Goal: Task Accomplishment & Management: Manage account settings

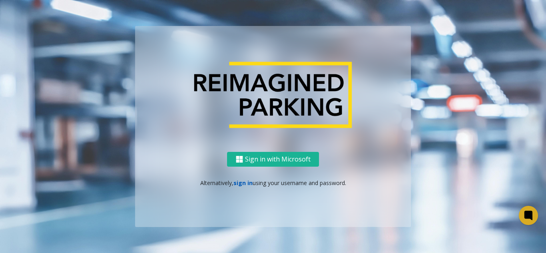
click at [243, 184] on link "sign in" at bounding box center [242, 183] width 19 height 8
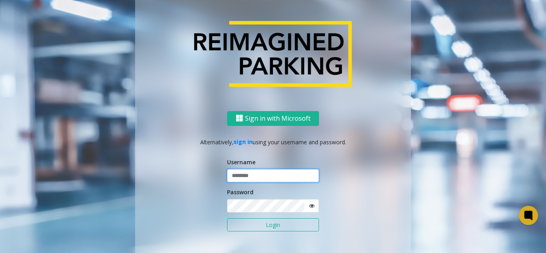
type input "*******"
click at [242, 223] on button "Login" at bounding box center [273, 225] width 92 height 14
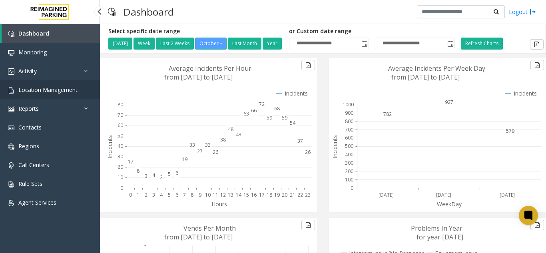
click at [83, 87] on link "Location Management" at bounding box center [50, 89] width 100 height 19
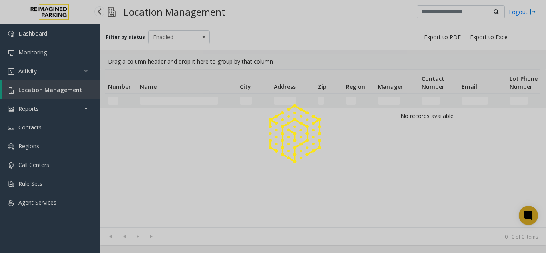
click at [74, 77] on div at bounding box center [273, 126] width 546 height 253
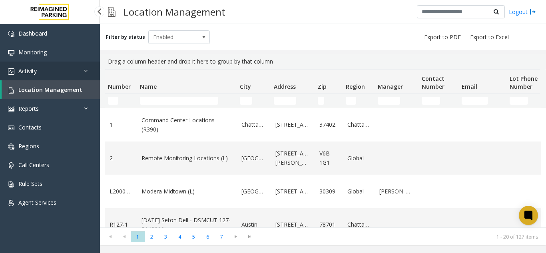
click at [64, 74] on link "Activity" at bounding box center [50, 71] width 100 height 19
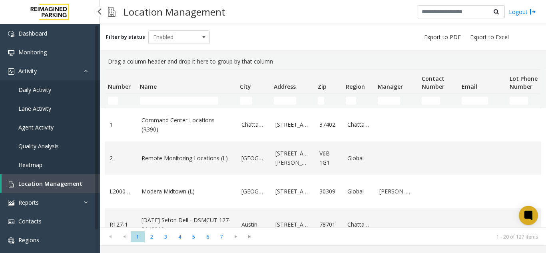
click at [59, 88] on link "Daily Activity" at bounding box center [50, 89] width 100 height 19
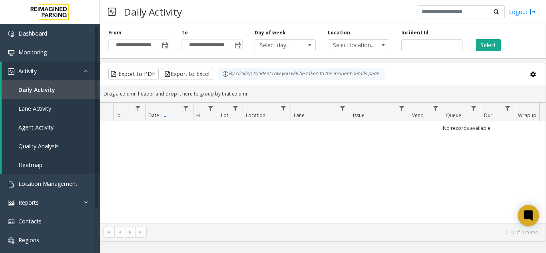
click at [527, 222] on div at bounding box center [528, 215] width 21 height 21
click at [530, 179] on div "No records available." at bounding box center [322, 172] width 445 height 102
click at [528, 210] on icon at bounding box center [528, 215] width 13 height 13
click at [45, 183] on span "Location Management" at bounding box center [47, 184] width 59 height 8
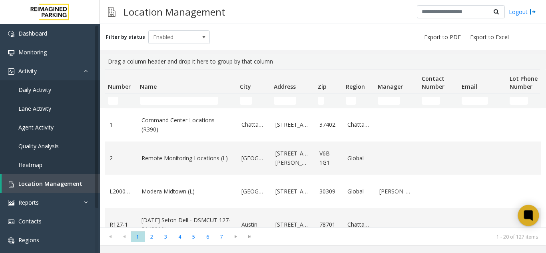
click at [524, 214] on icon at bounding box center [528, 215] width 9 height 10
click at [86, 89] on link "Daily Activity" at bounding box center [50, 89] width 100 height 19
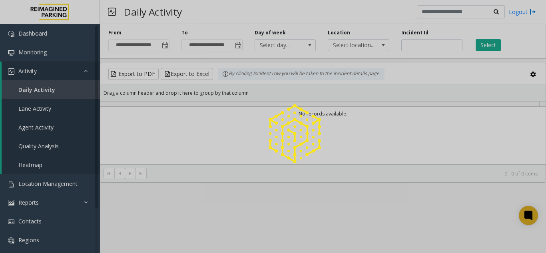
click at [161, 47] on div at bounding box center [273, 126] width 546 height 253
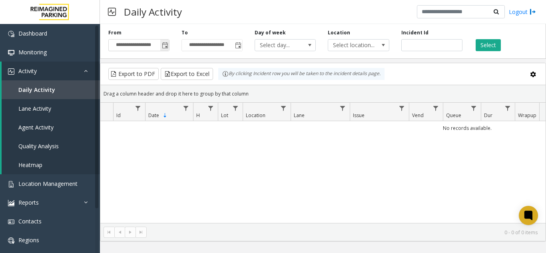
click at [161, 47] on span "Toggle popup" at bounding box center [164, 45] width 9 height 13
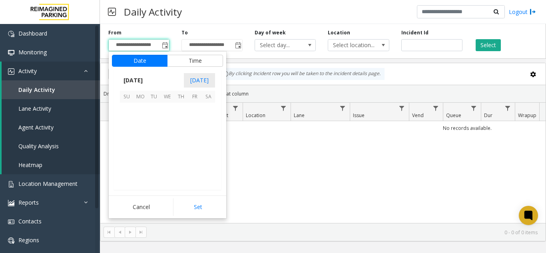
scroll to position [143464, 0]
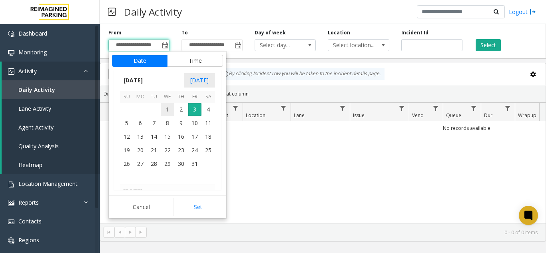
click at [167, 110] on span "1" at bounding box center [168, 110] width 14 height 14
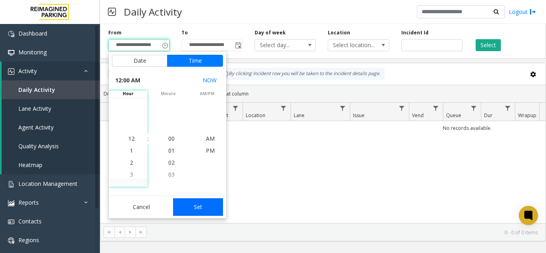
click at [211, 214] on button "Set" at bounding box center [198, 207] width 50 height 18
type input "**********"
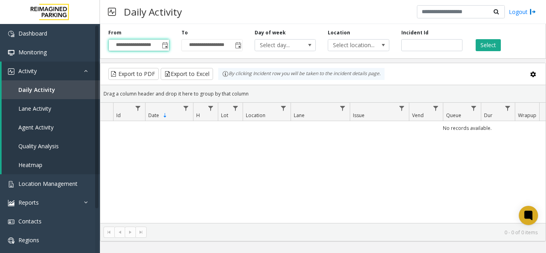
click at [498, 52] on div "**********" at bounding box center [323, 40] width 446 height 38
click at [493, 49] on button "Select" at bounding box center [487, 45] width 25 height 12
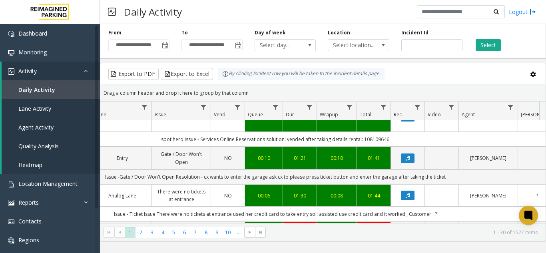
scroll to position [1124, 198]
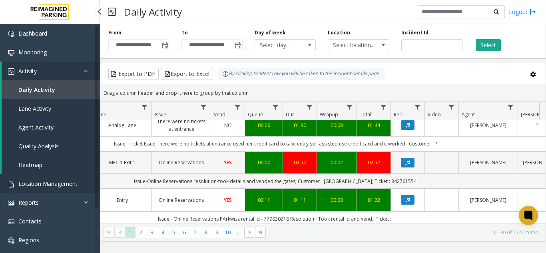
click at [76, 185] on span "Location Management" at bounding box center [47, 184] width 59 height 8
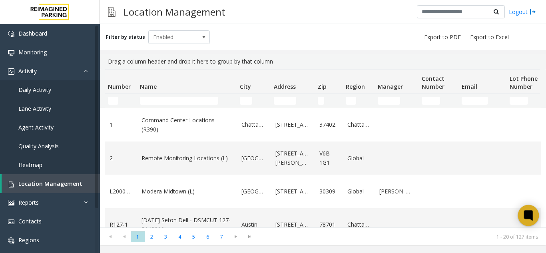
click at [526, 219] on icon at bounding box center [528, 215] width 9 height 10
click at [520, 221] on div at bounding box center [528, 215] width 21 height 21
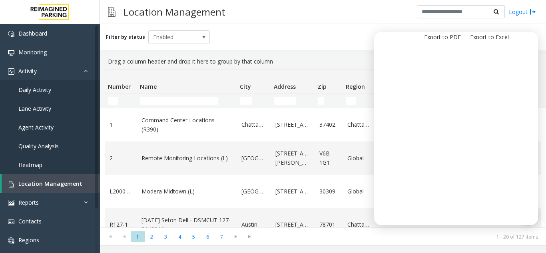
click at [530, 31] on div "Filter by status Enabled" at bounding box center [323, 37] width 446 height 26
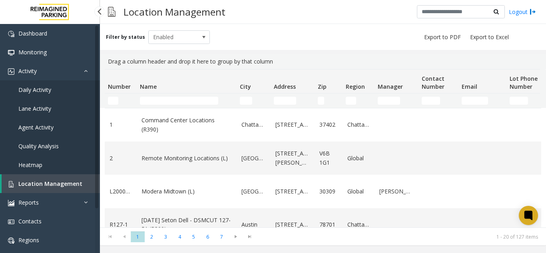
click at [58, 174] on link "Heatmap" at bounding box center [50, 164] width 100 height 19
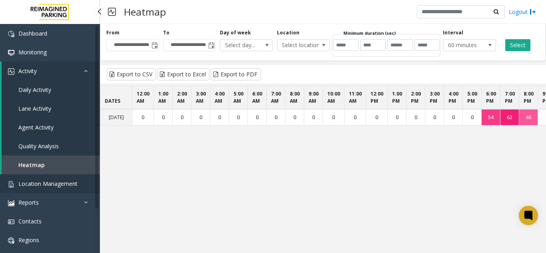
click at [71, 182] on span "Location Management" at bounding box center [47, 184] width 59 height 8
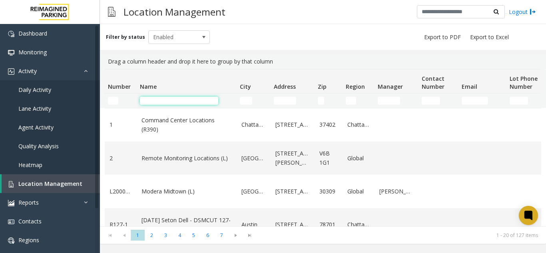
click at [165, 97] on input "Name Filter" at bounding box center [179, 101] width 78 height 8
click at [191, 101] on input "Name Filter" at bounding box center [179, 101] width 78 height 8
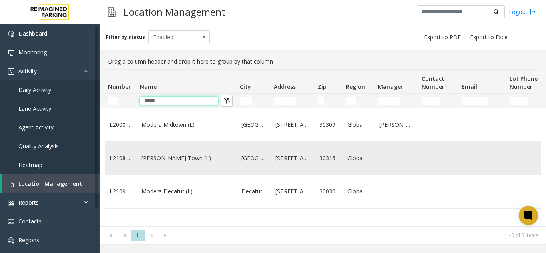
type input "*****"
click at [173, 163] on link "[PERSON_NAME] Town (L)" at bounding box center [186, 158] width 90 height 9
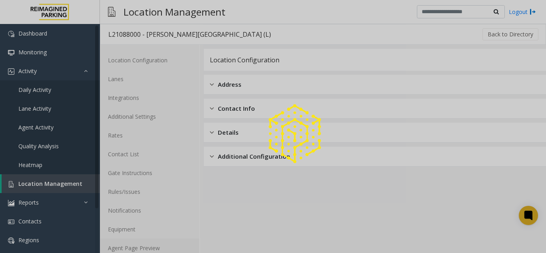
click at [143, 244] on link "Agent Page Preview" at bounding box center [149, 247] width 99 height 19
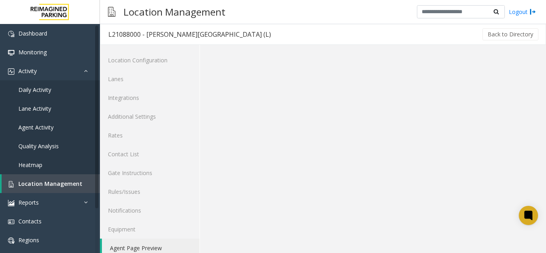
click at [143, 244] on link "Agent Page Preview" at bounding box center [150, 247] width 97 height 19
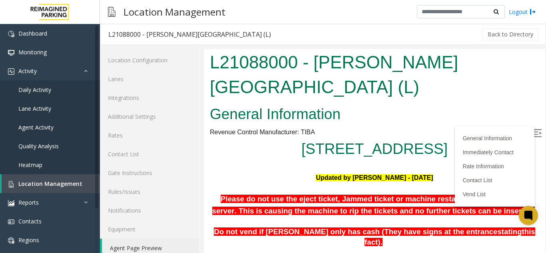
scroll to position [240, 0]
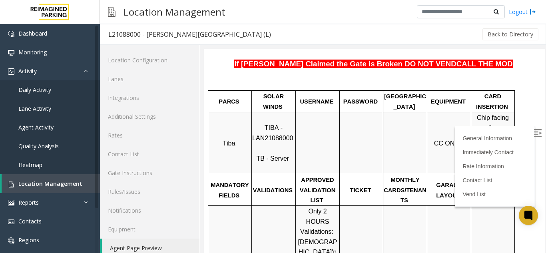
click at [532, 138] on label at bounding box center [538, 134] width 12 height 12
click at [533, 135] on img at bounding box center [537, 133] width 8 height 8
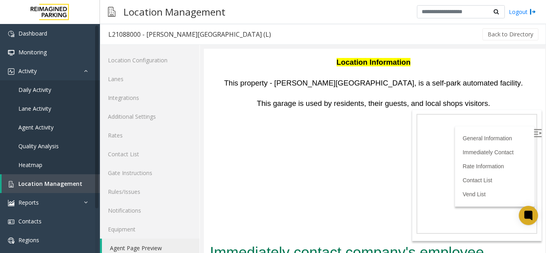
scroll to position [599, 0]
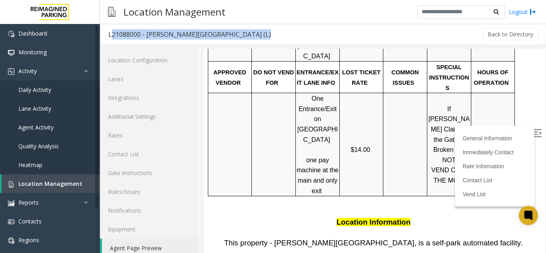
drag, startPoint x: 243, startPoint y: 37, endPoint x: 105, endPoint y: 38, distance: 137.8
click at [105, 38] on div "L21088000 - [PERSON_NAME][GEOGRAPHIC_DATA] (L) Back to Directory" at bounding box center [323, 34] width 446 height 21
copy div "L21088000 - [PERSON_NAME][GEOGRAPHIC_DATA] (L)"
drag, startPoint x: 184, startPoint y: 35, endPoint x: 205, endPoint y: 37, distance: 21.7
click at [184, 35] on div "L21088000 - [PERSON_NAME][GEOGRAPHIC_DATA] (L)" at bounding box center [189, 34] width 163 height 10
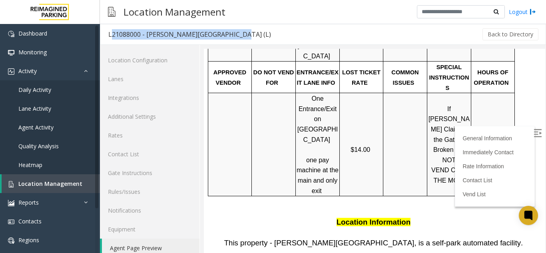
drag, startPoint x: 205, startPoint y: 32, endPoint x: 104, endPoint y: 34, distance: 101.1
click at [104, 34] on h3 "L21088000 - [PERSON_NAME][GEOGRAPHIC_DATA] (L)" at bounding box center [189, 34] width 179 height 18
copy div "L21088000 - [PERSON_NAME][GEOGRAPHIC_DATA] (L)"
click at [28, 175] on link "Location Management" at bounding box center [51, 183] width 98 height 19
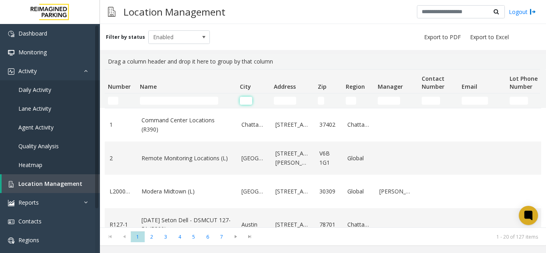
drag, startPoint x: 246, startPoint y: 104, endPoint x: 258, endPoint y: 105, distance: 11.6
click at [258, 105] on kendo-grid-filter-wrapper-cell "City Filter" at bounding box center [254, 101] width 28 height 8
click at [281, 100] on input "Address Filter" at bounding box center [285, 101] width 22 height 8
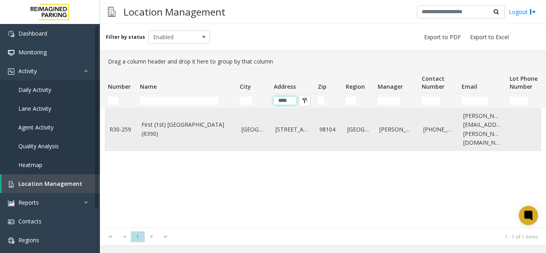
type input "****"
click at [166, 135] on td "First (1st) [GEOGRAPHIC_DATA] (R390)" at bounding box center [187, 129] width 100 height 42
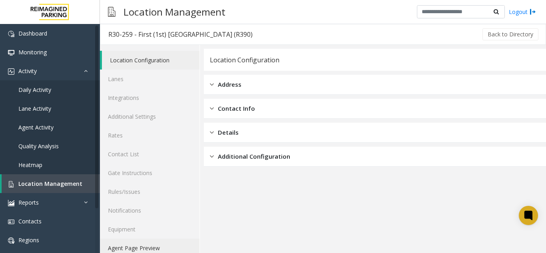
click at [147, 250] on link "Agent Page Preview" at bounding box center [149, 247] width 99 height 19
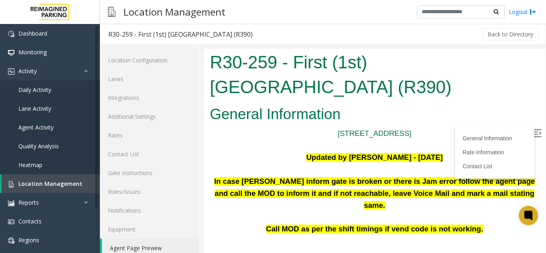
click at [532, 128] on label at bounding box center [538, 134] width 12 height 12
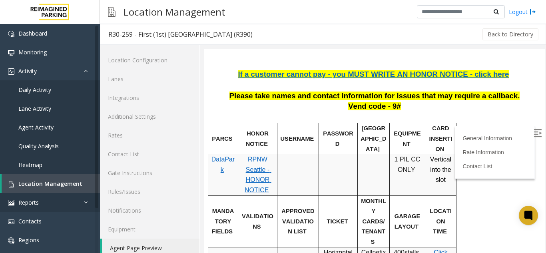
scroll to position [120, 0]
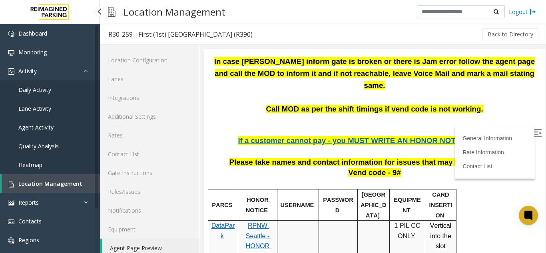
click at [70, 184] on span "Location Management" at bounding box center [50, 184] width 64 height 8
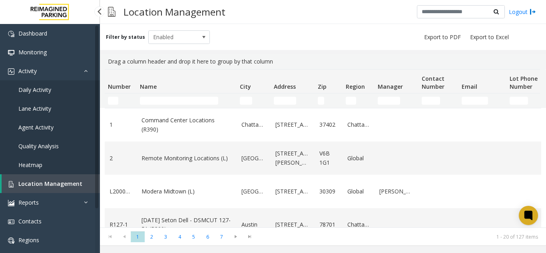
click at [83, 91] on link "Daily Activity" at bounding box center [50, 89] width 100 height 19
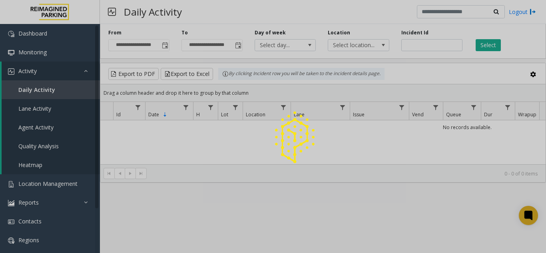
click at [166, 45] on div at bounding box center [273, 126] width 546 height 253
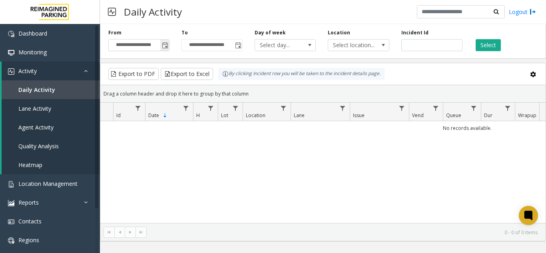
click at [164, 46] on span "Toggle popup" at bounding box center [165, 45] width 6 height 6
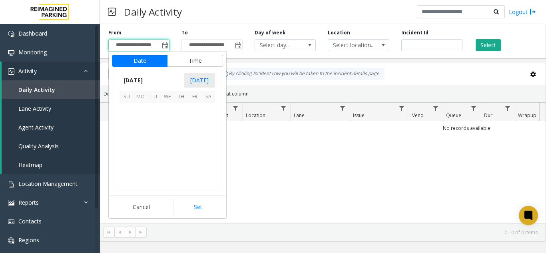
scroll to position [143464, 0]
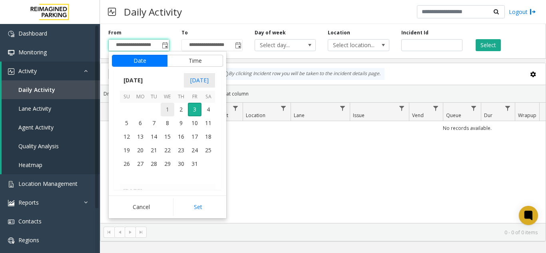
click at [171, 111] on span "1" at bounding box center [168, 110] width 14 height 14
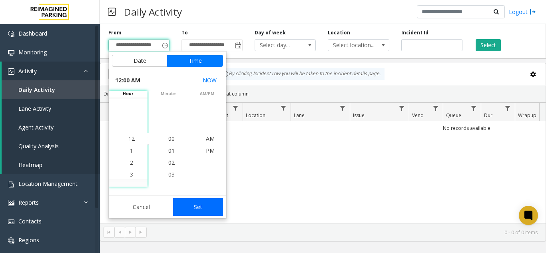
click at [204, 208] on button "Set" at bounding box center [198, 207] width 50 height 18
type input "**********"
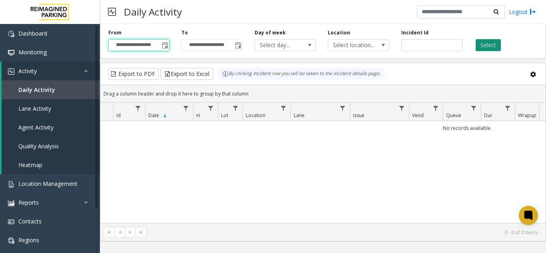
click at [489, 47] on button "Select" at bounding box center [487, 45] width 25 height 12
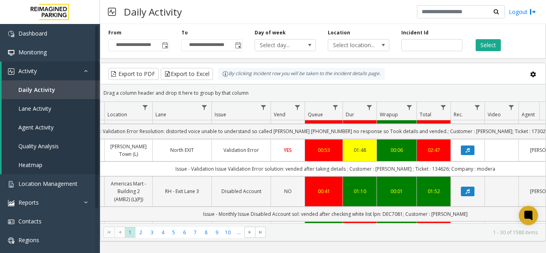
scroll to position [0, 138]
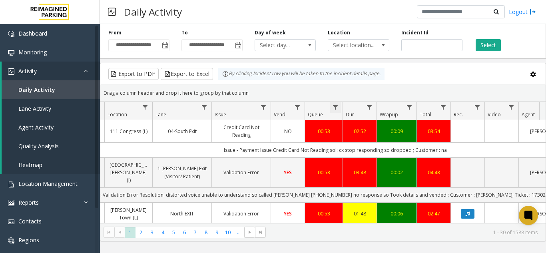
click at [334, 105] on span "Data table" at bounding box center [335, 107] width 6 height 6
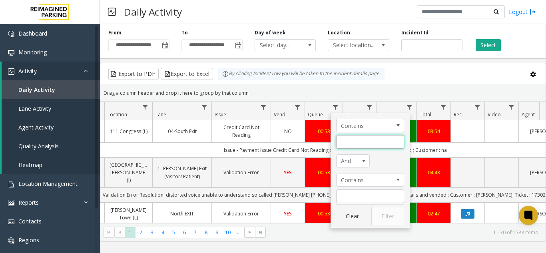
click at [355, 144] on input "Queue Filter" at bounding box center [370, 142] width 68 height 14
type input "*"
click button "Filter" at bounding box center [387, 216] width 33 height 18
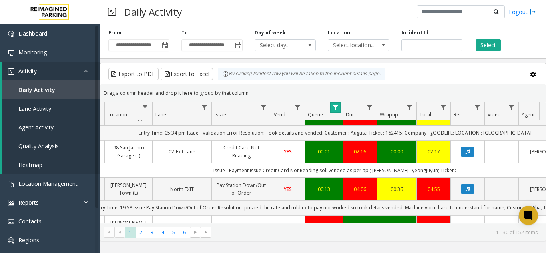
scroll to position [40, 138]
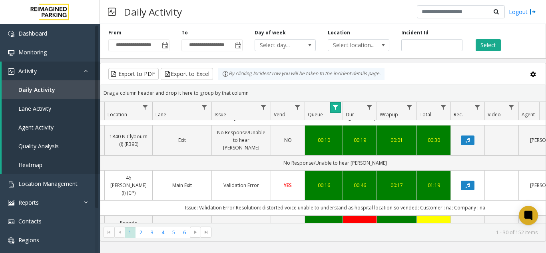
click at [344, 118] on th "Dur" at bounding box center [359, 111] width 34 height 18
click at [336, 113] on link "Data table" at bounding box center [335, 107] width 11 height 11
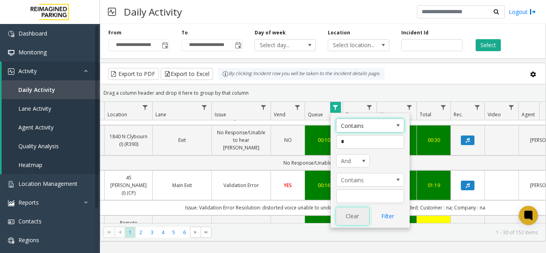
click at [360, 218] on button "Clear" at bounding box center [352, 216] width 33 height 18
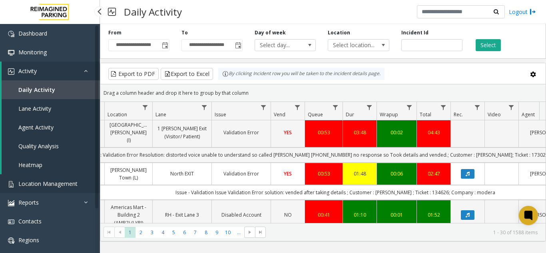
click at [81, 179] on link "Location Management" at bounding box center [50, 183] width 100 height 19
